Goal: Task Accomplishment & Management: Use online tool/utility

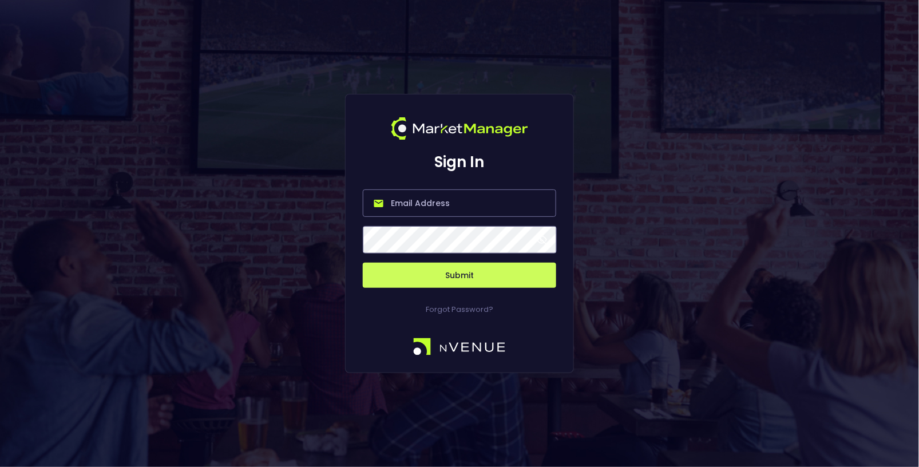
type input "[EMAIL_ADDRESS][DOMAIN_NAME]"
click at [426, 277] on button "Submit" at bounding box center [459, 275] width 193 height 25
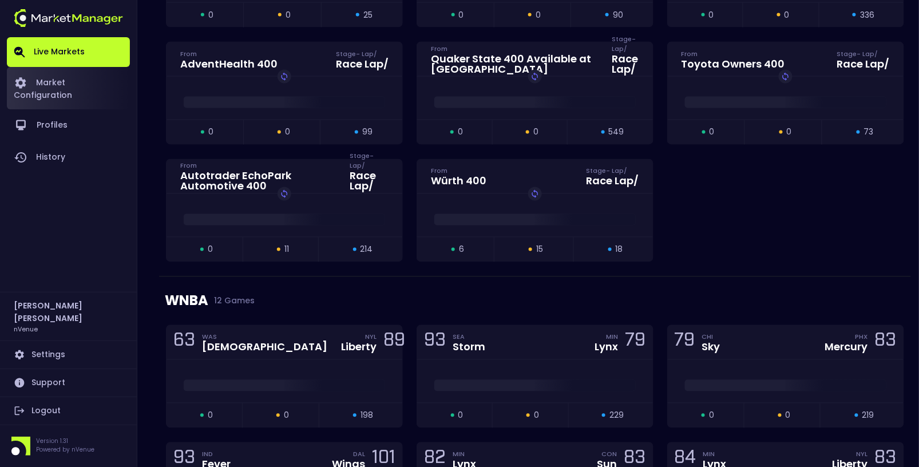
click at [69, 84] on link "Market Configuration" at bounding box center [68, 88] width 123 height 42
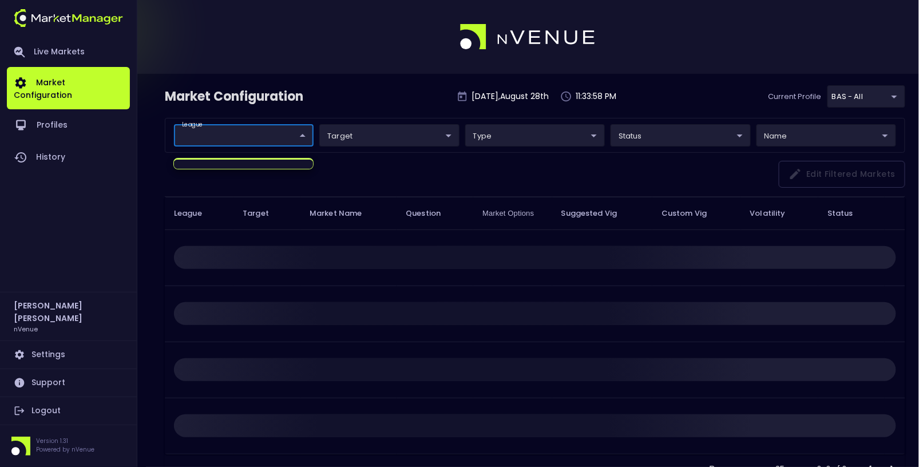
click at [253, 143] on body "Live Markets Market Configuration Profiles History [PERSON_NAME] nVenue Setting…" at bounding box center [459, 255] width 919 height 511
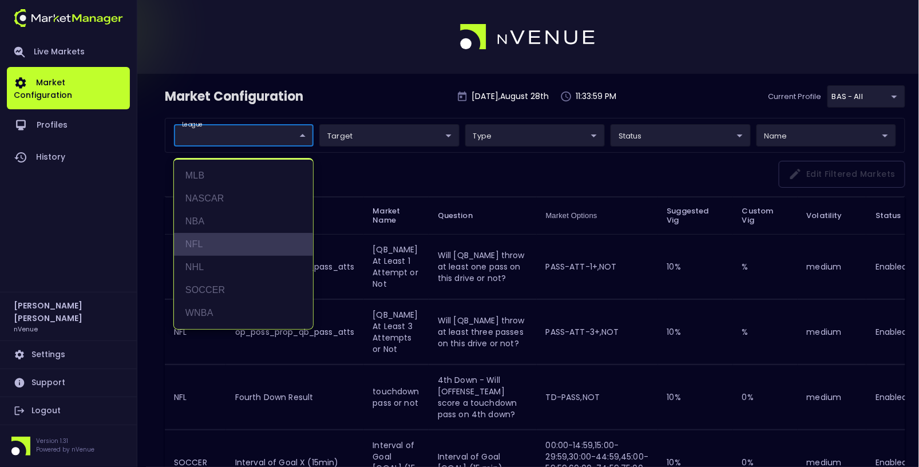
click at [213, 248] on li "NFL" at bounding box center [243, 244] width 139 height 23
type input "NFL"
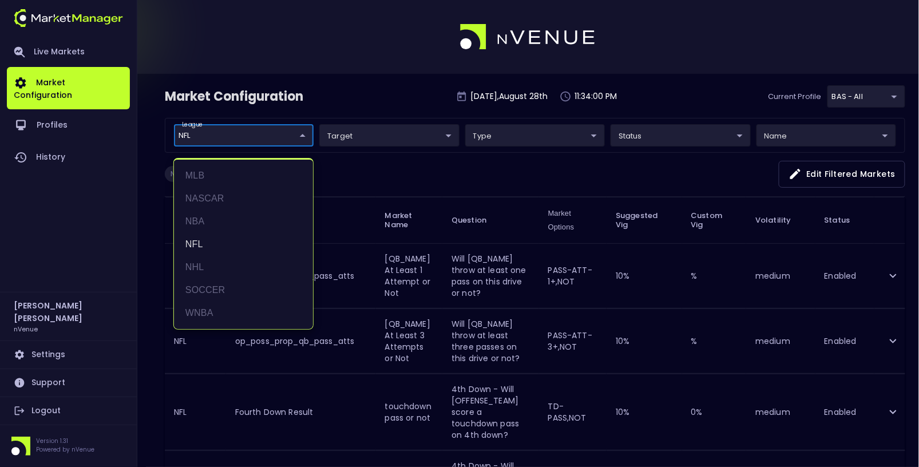
click at [427, 174] on div at bounding box center [459, 233] width 919 height 467
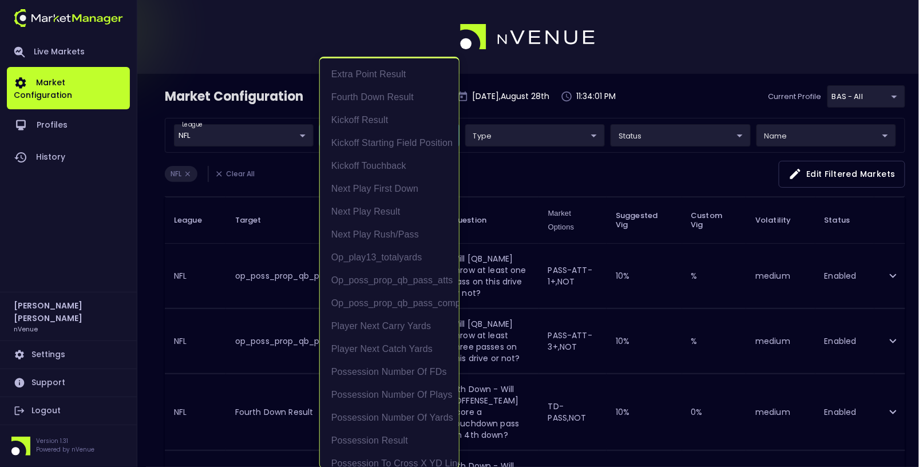
click at [418, 350] on li "Player Next Catch Yards" at bounding box center [389, 349] width 139 height 23
type input "Player Next Catch Yards"
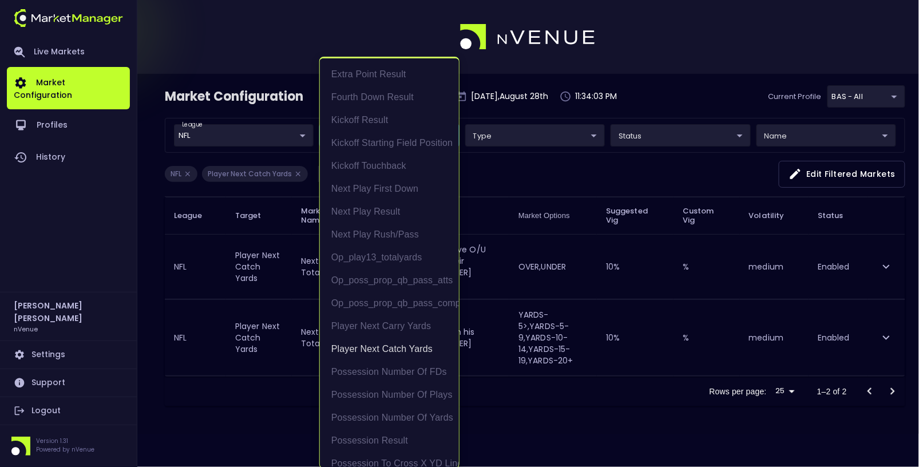
click at [264, 314] on div at bounding box center [459, 233] width 919 height 467
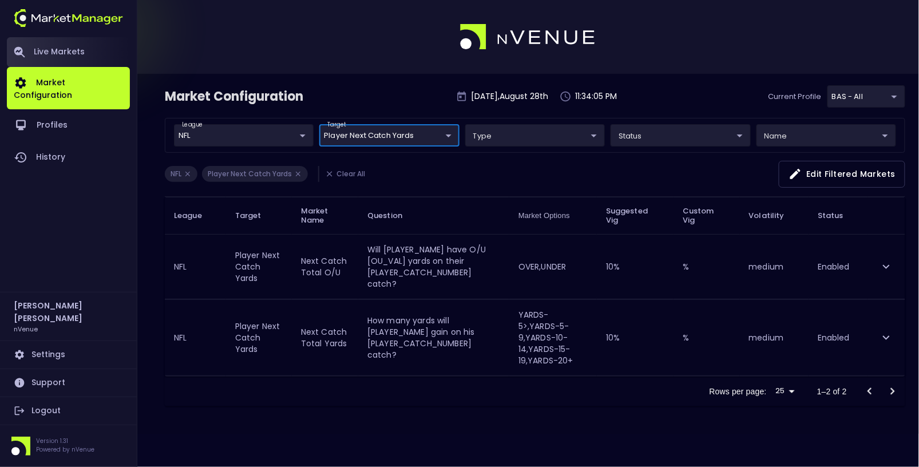
click at [74, 51] on link "Live Markets" at bounding box center [68, 52] width 123 height 30
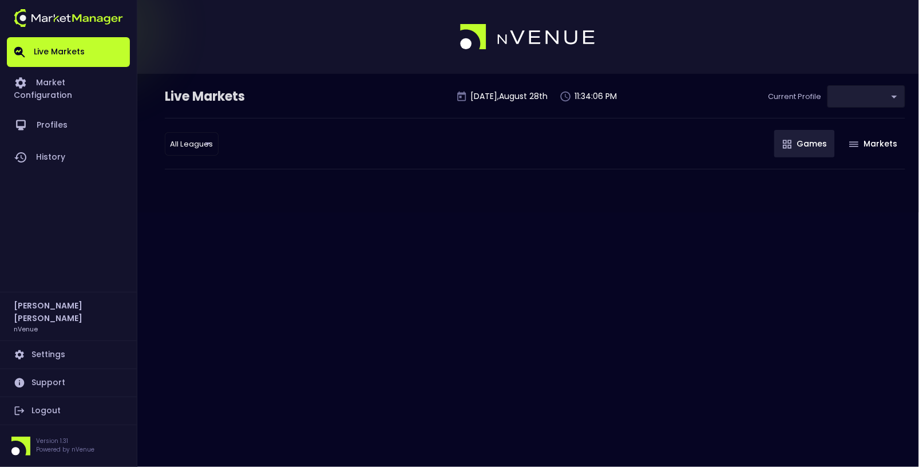
type input "0d810fa5-e353-4d9c-b11d-31f095cae871"
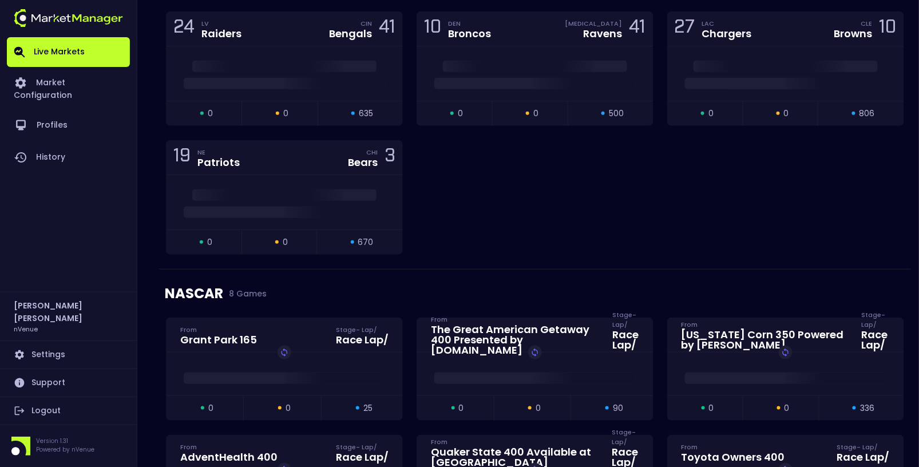
scroll to position [207, 0]
click at [268, 50] on div at bounding box center [284, 73] width 236 height 54
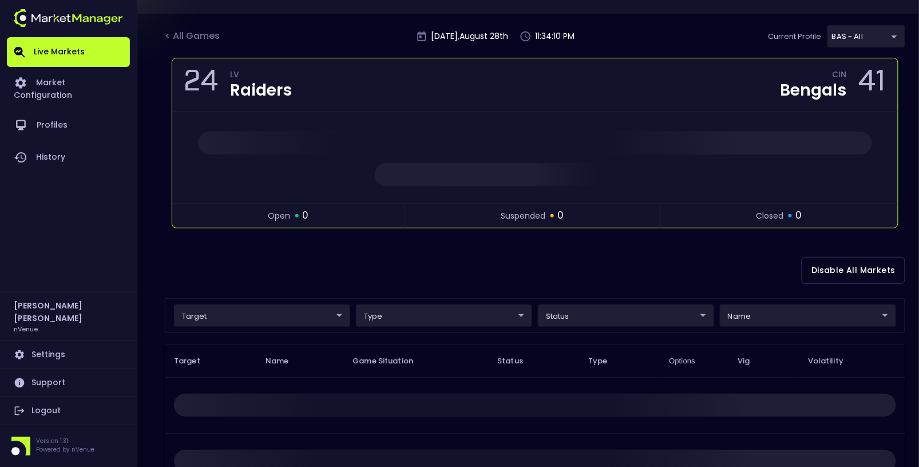
scroll to position [62, 0]
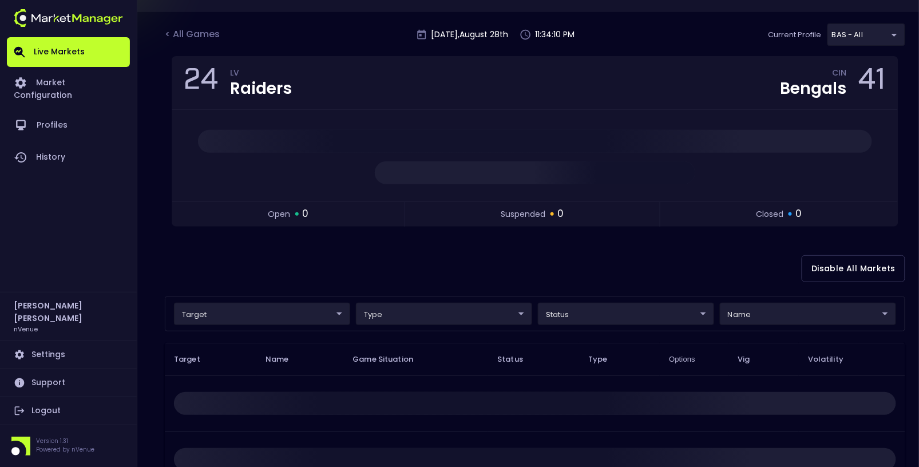
click at [313, 324] on div "target ​ ​ type ​ ​ status ​ ​ name ​ ​" at bounding box center [535, 313] width 740 height 35
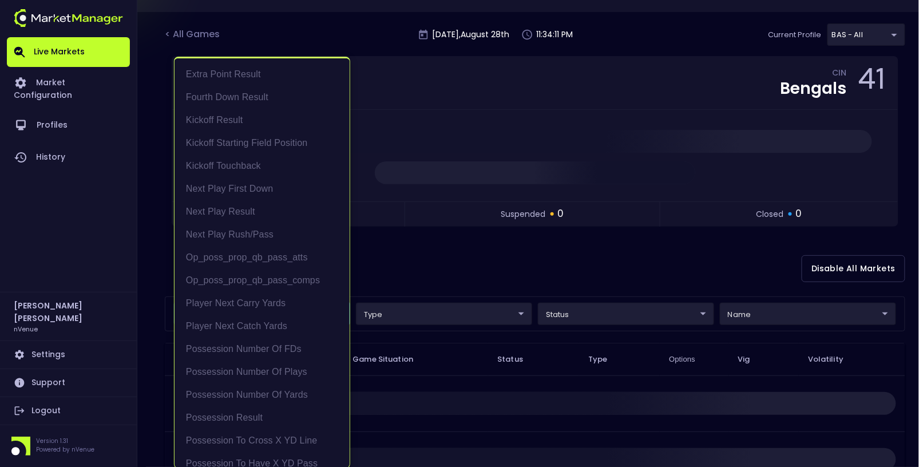
click at [314, 313] on body "Live Markets Market Configuration Profiles History [PERSON_NAME] nVenue Setting…" at bounding box center [459, 297] width 919 height 719
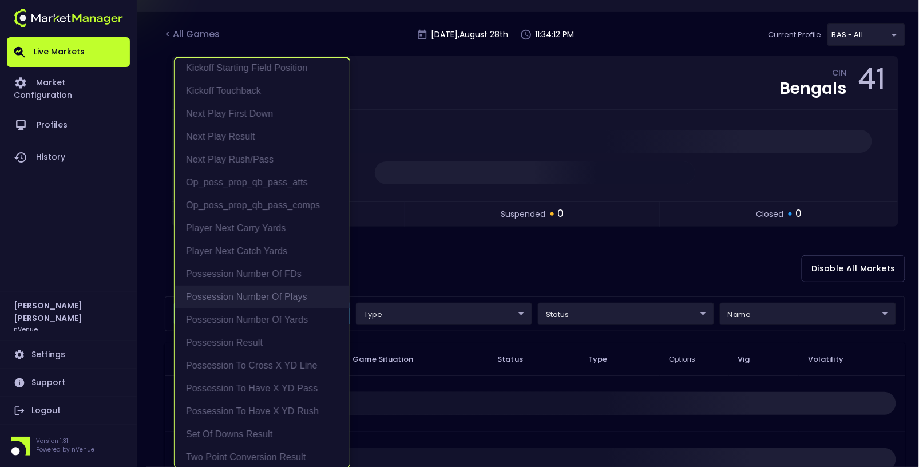
scroll to position [79, 0]
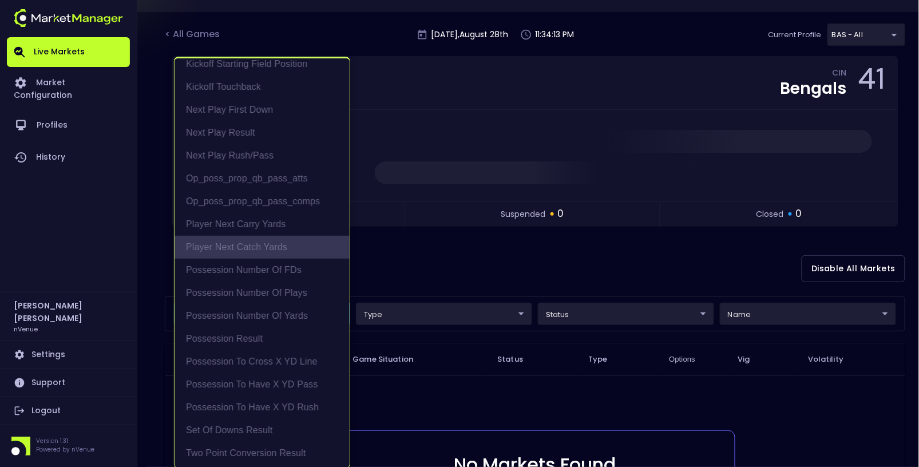
click at [255, 247] on li "Player Next Catch Yards" at bounding box center [261, 247] width 175 height 23
type input "Player Next Catch Yards"
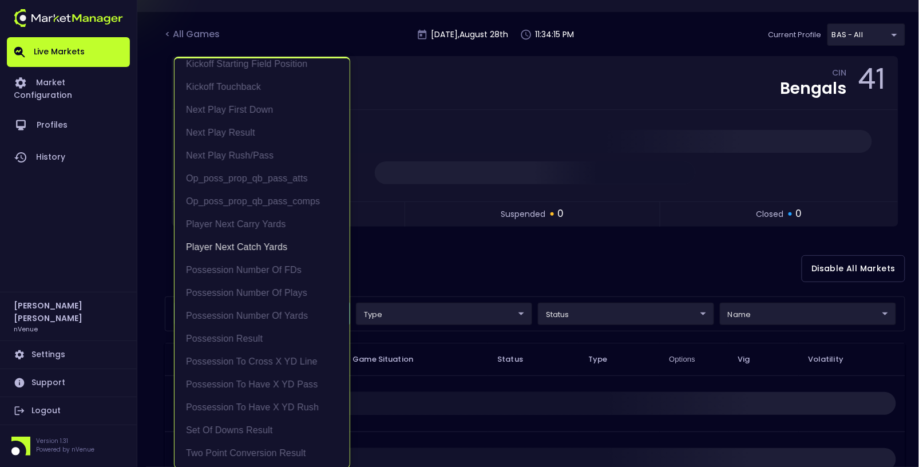
scroll to position [1, 0]
click at [509, 284] on div at bounding box center [459, 233] width 919 height 467
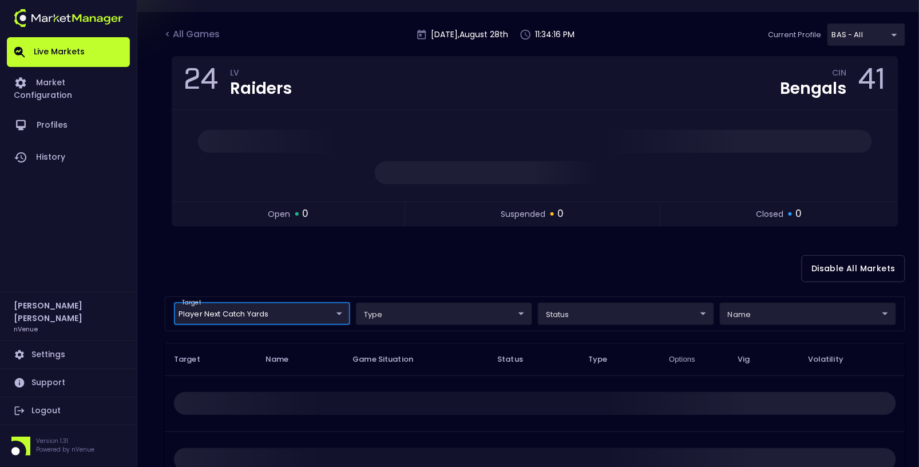
scroll to position [0, 0]
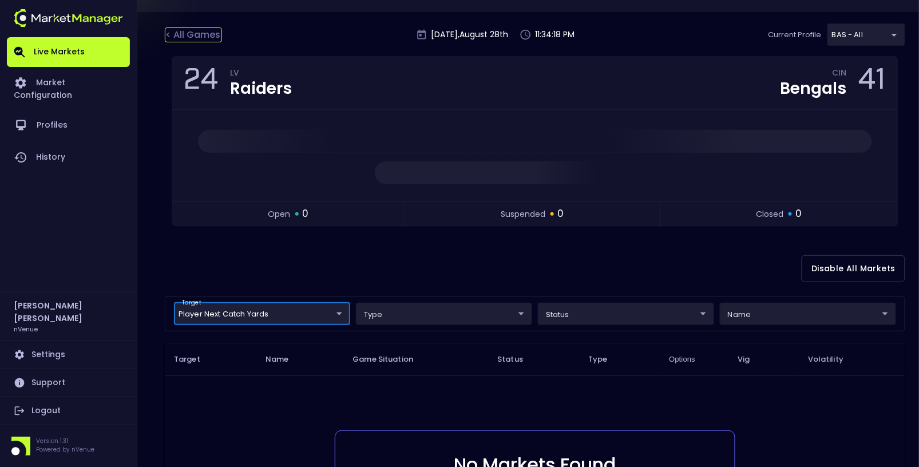
click at [212, 35] on div "< All Games" at bounding box center [193, 34] width 57 height 15
